Goal: Navigation & Orientation: Understand site structure

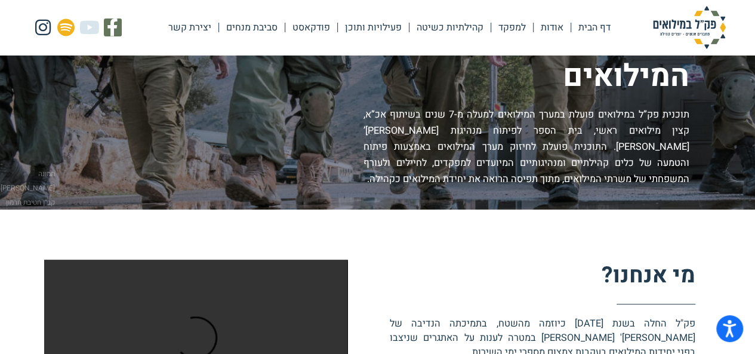
scroll to position [90, 0]
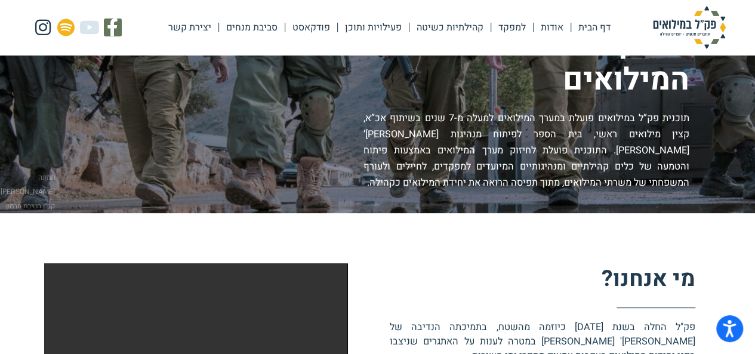
click at [585, 28] on link "דף הבית" at bounding box center [594, 27] width 47 height 27
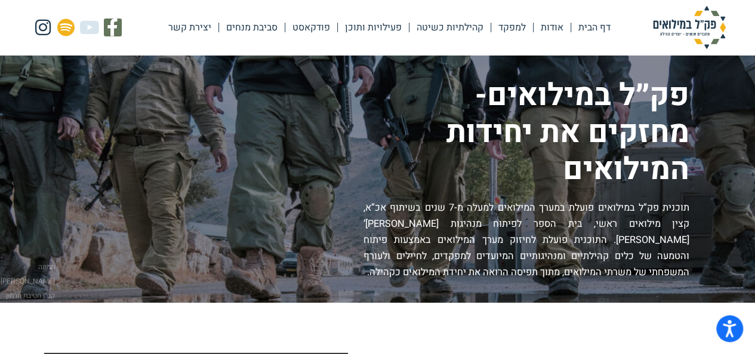
click at [551, 24] on link "אודות" at bounding box center [552, 27] width 37 height 27
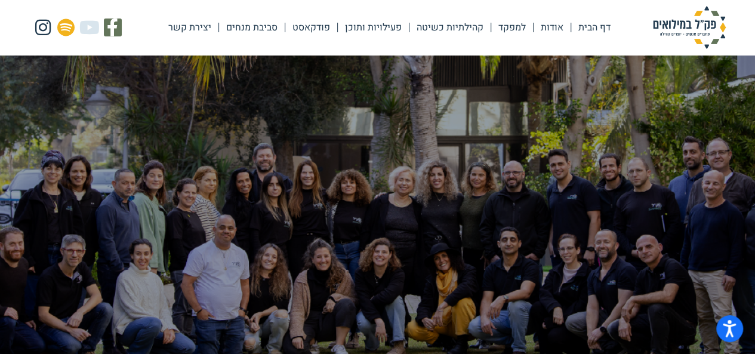
click at [518, 27] on link "למפקד" at bounding box center [512, 27] width 42 height 27
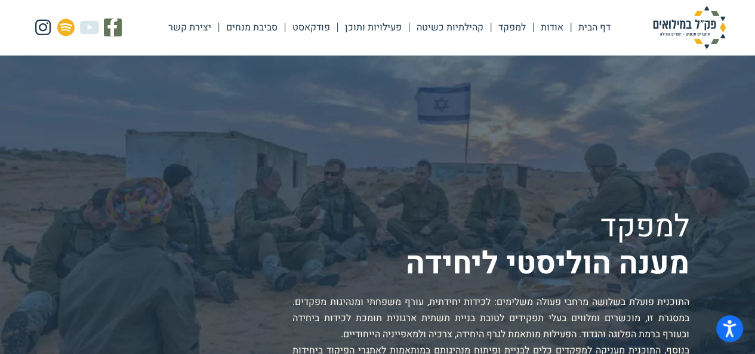
click at [368, 27] on link "פעילויות ותוכן" at bounding box center [373, 27] width 71 height 27
